Goal: Task Accomplishment & Management: Use online tool/utility

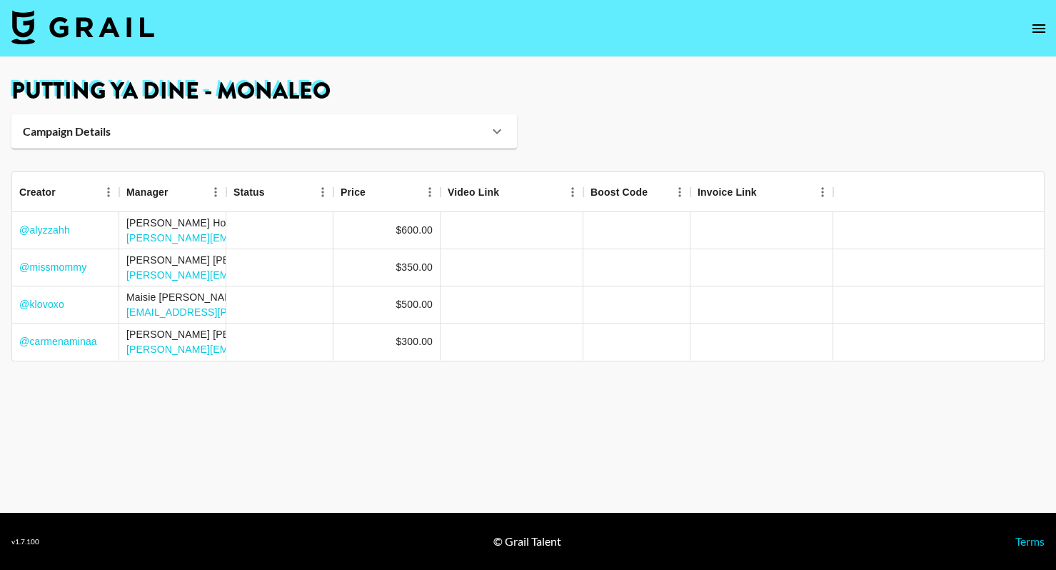
click at [111, 95] on h1 "Putting Ya Dine - Monaleo" at bounding box center [527, 91] width 1033 height 23
click at [112, 95] on h1 "Putting Ya Dine - Monaleo" at bounding box center [527, 91] width 1033 height 23
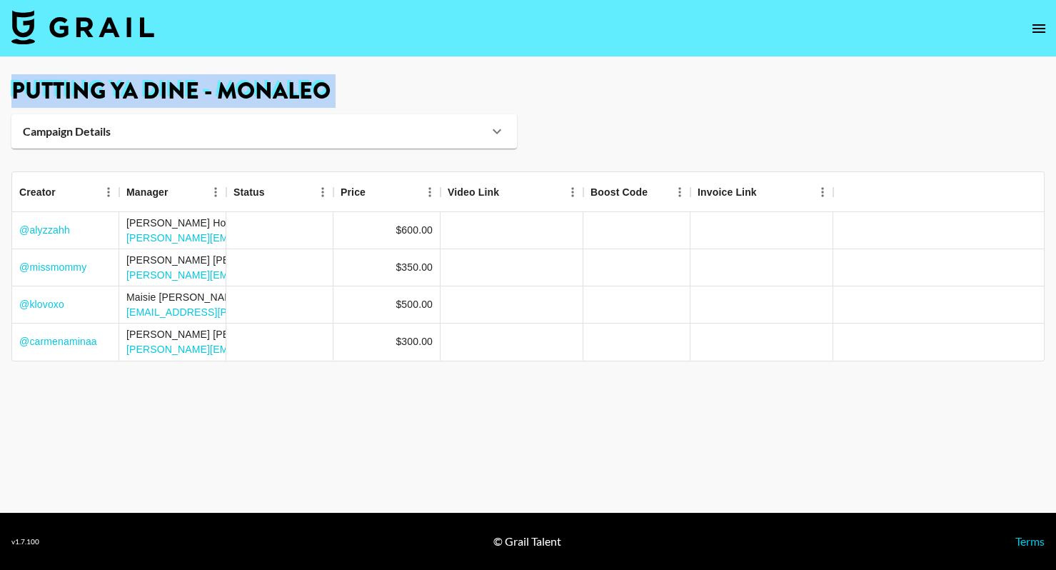
click at [112, 95] on h1 "Putting Ya Dine - Monaleo" at bounding box center [527, 91] width 1033 height 23
copy main "Putting Ya Dine - Monaleo Campaign Details [PERSON_NAME] [PERSON_NAME] Client S…"
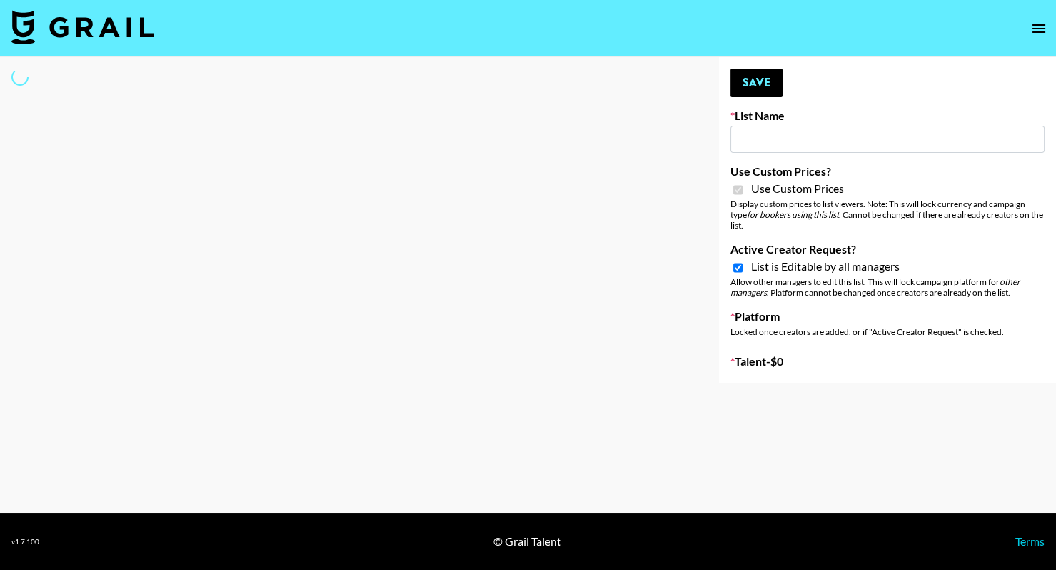
type input "Content Labs for Govee's TV Backlight 3."
checkbox input "true"
select select "Brand"
